Goal: Check status: Check status

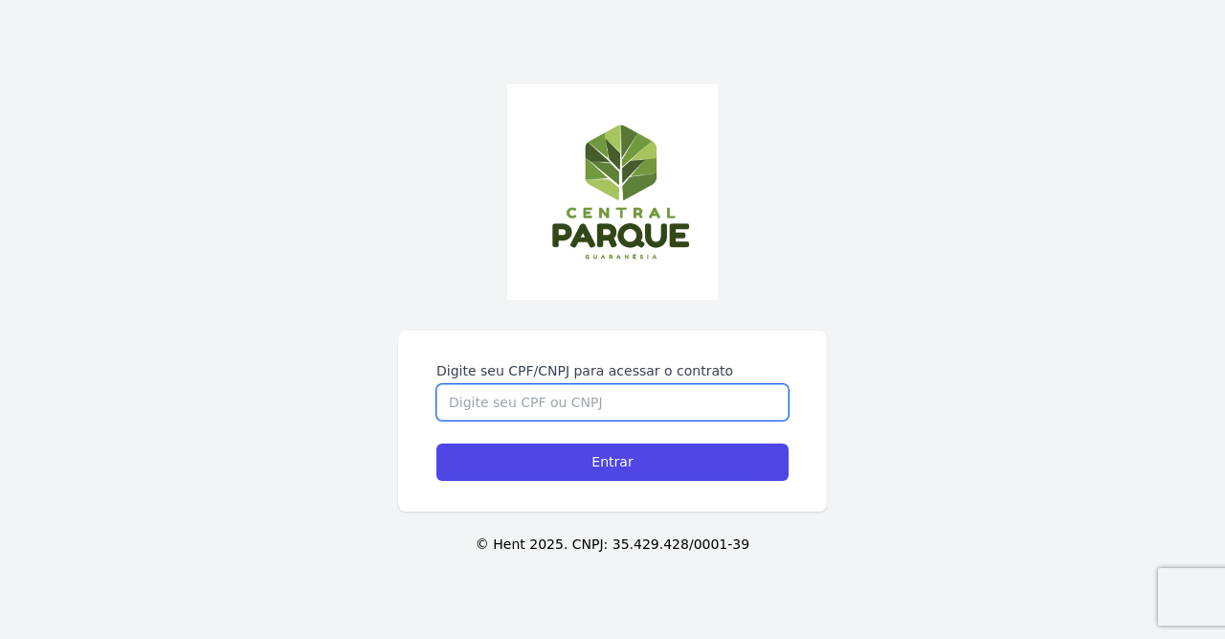
click at [677, 397] on input "Digite seu CPF/CNPJ para acessar o contrato" at bounding box center [613, 402] width 352 height 36
type input "11259617670"
click at [437, 443] on input "Entrar" at bounding box center [613, 461] width 352 height 37
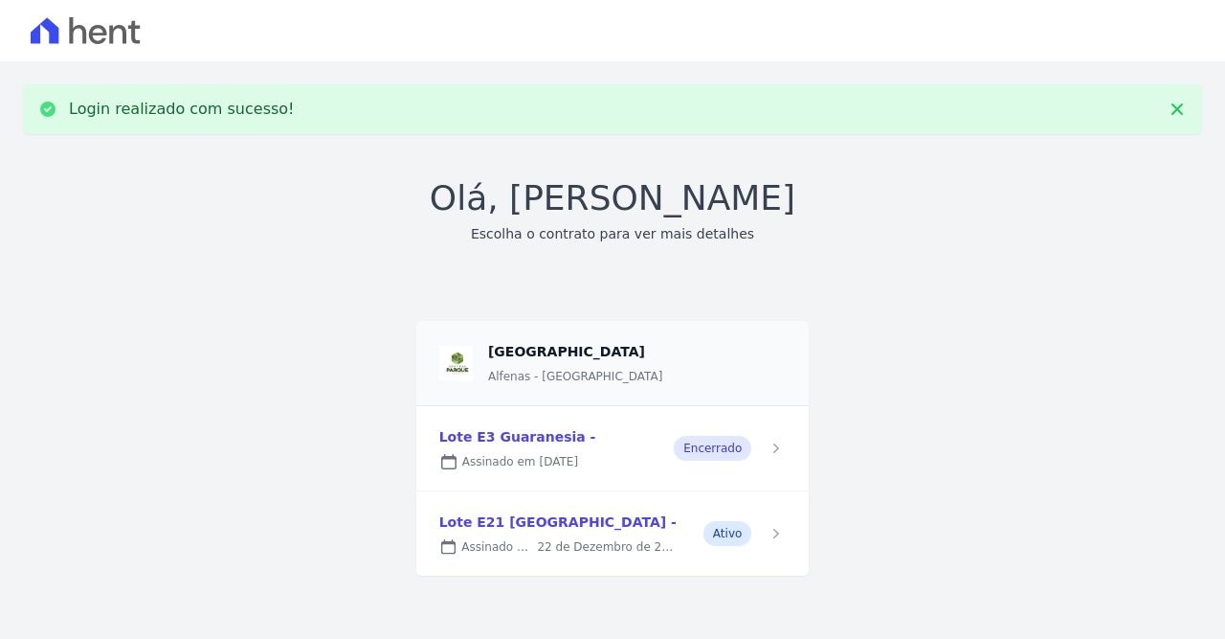
click at [683, 451] on link at bounding box center [612, 448] width 393 height 84
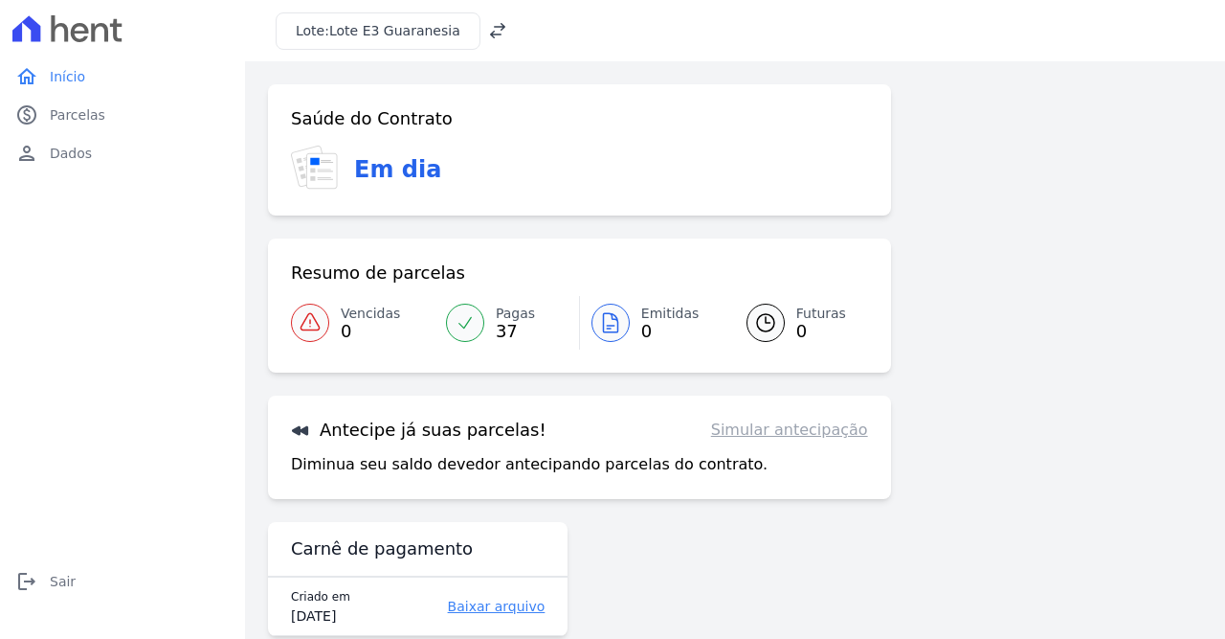
scroll to position [34, 0]
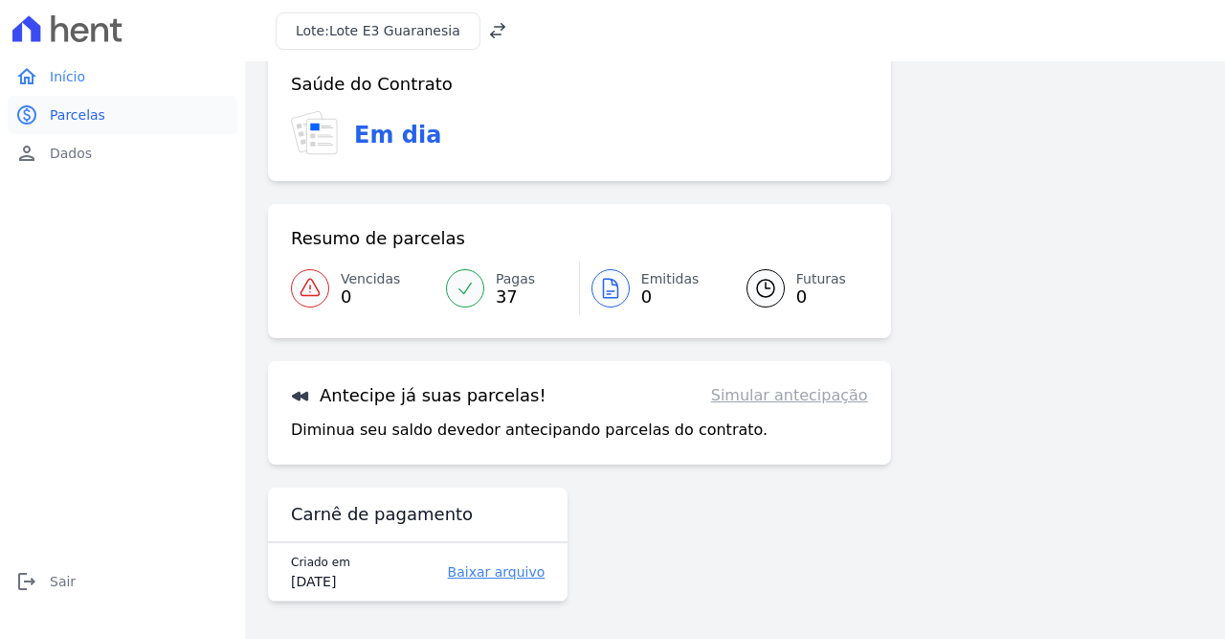
click at [138, 122] on link "paid Parcelas" at bounding box center [123, 115] width 230 height 38
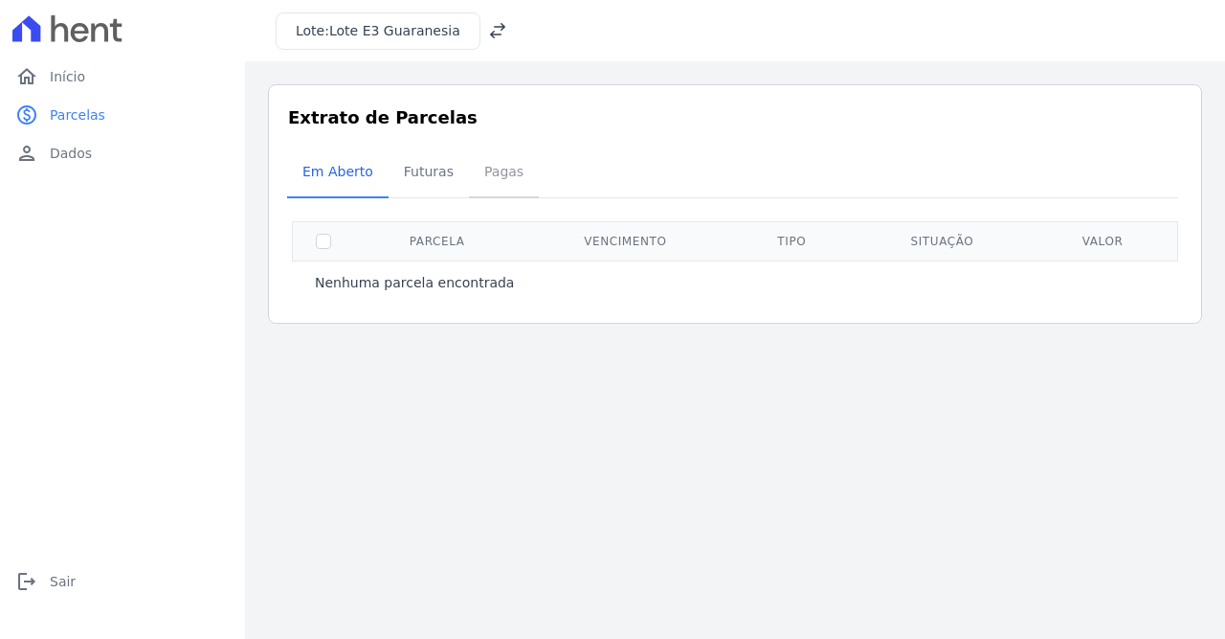
click at [489, 173] on span "Pagas" at bounding box center [504, 171] width 62 height 38
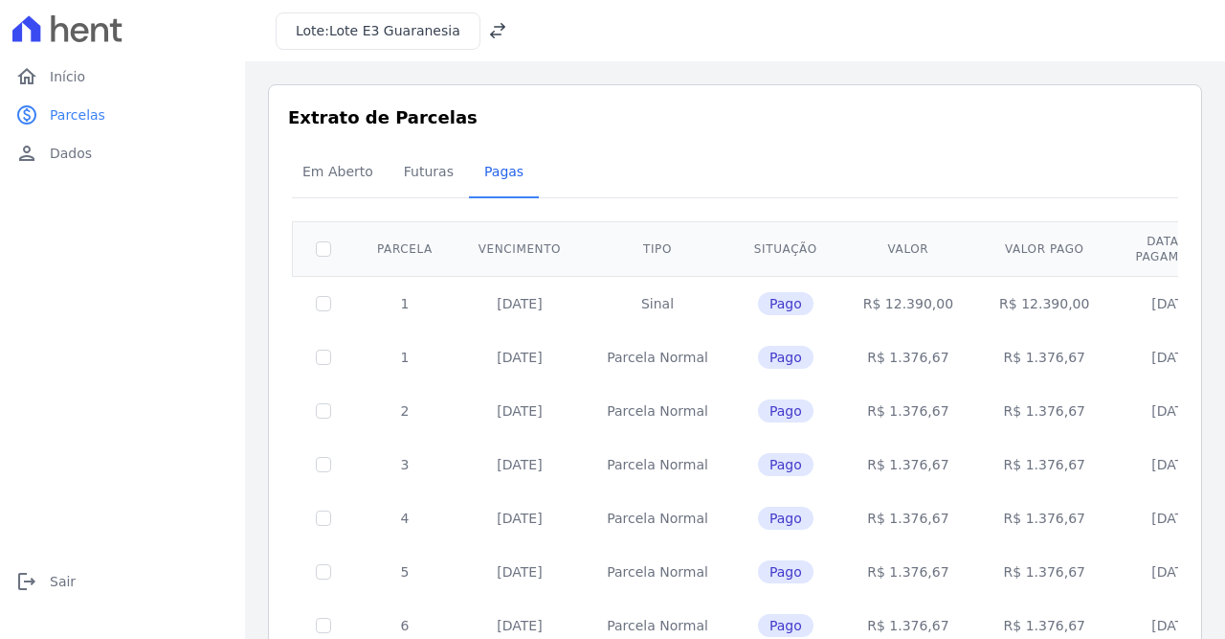
click at [387, 34] on span "Lote E3 Guaranesia" at bounding box center [394, 30] width 131 height 15
click at [488, 30] on icon at bounding box center [497, 30] width 19 height 19
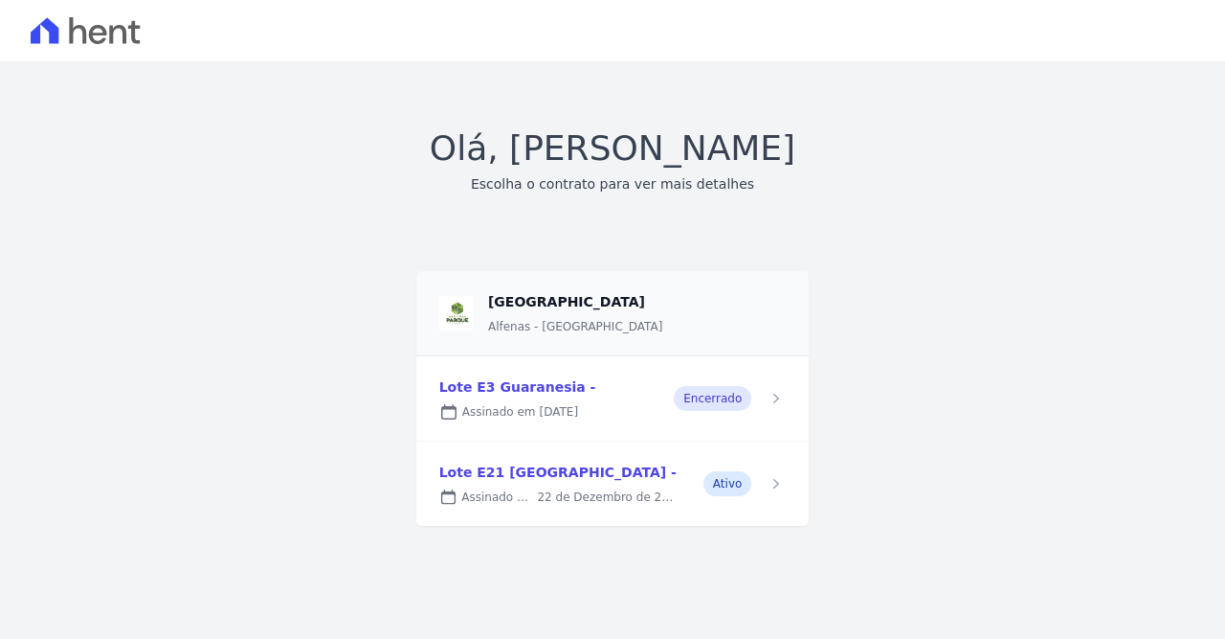
click at [500, 466] on link at bounding box center [612, 483] width 393 height 84
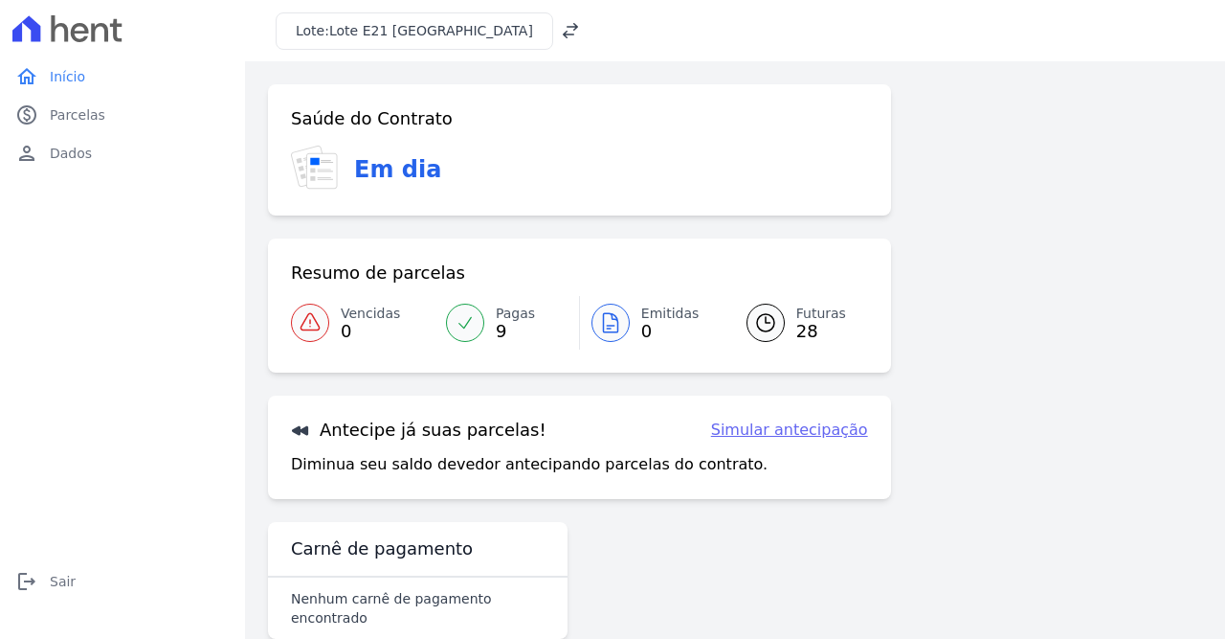
click at [480, 319] on div at bounding box center [465, 322] width 38 height 38
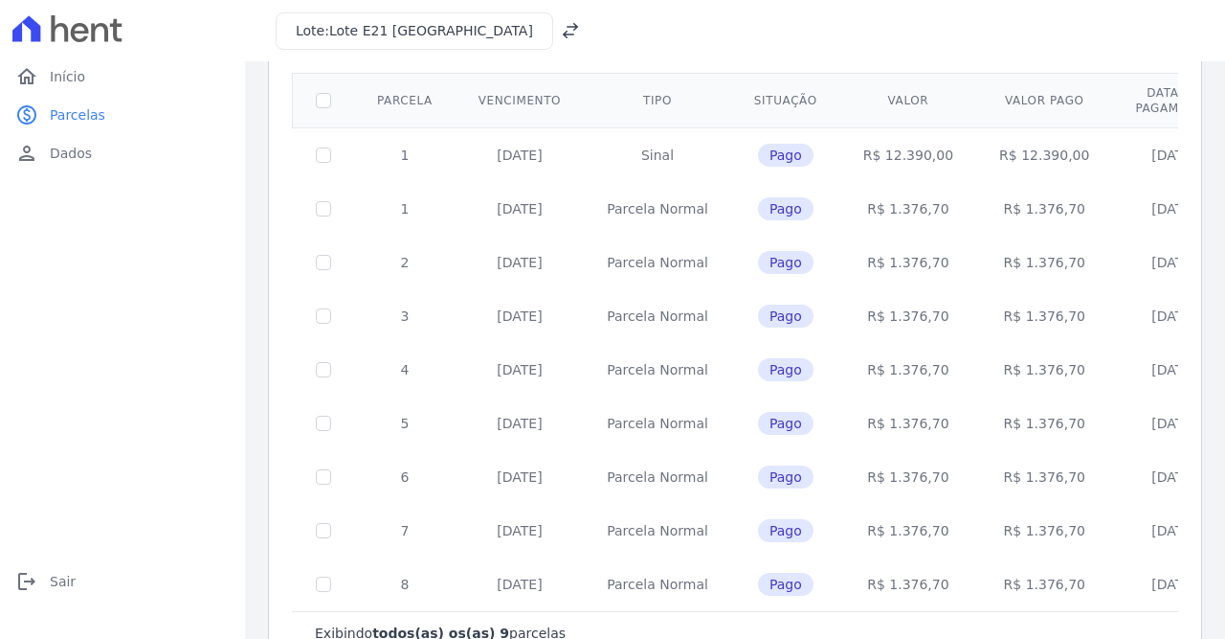
scroll to position [204, 0]
